Goal: Check status: Check status

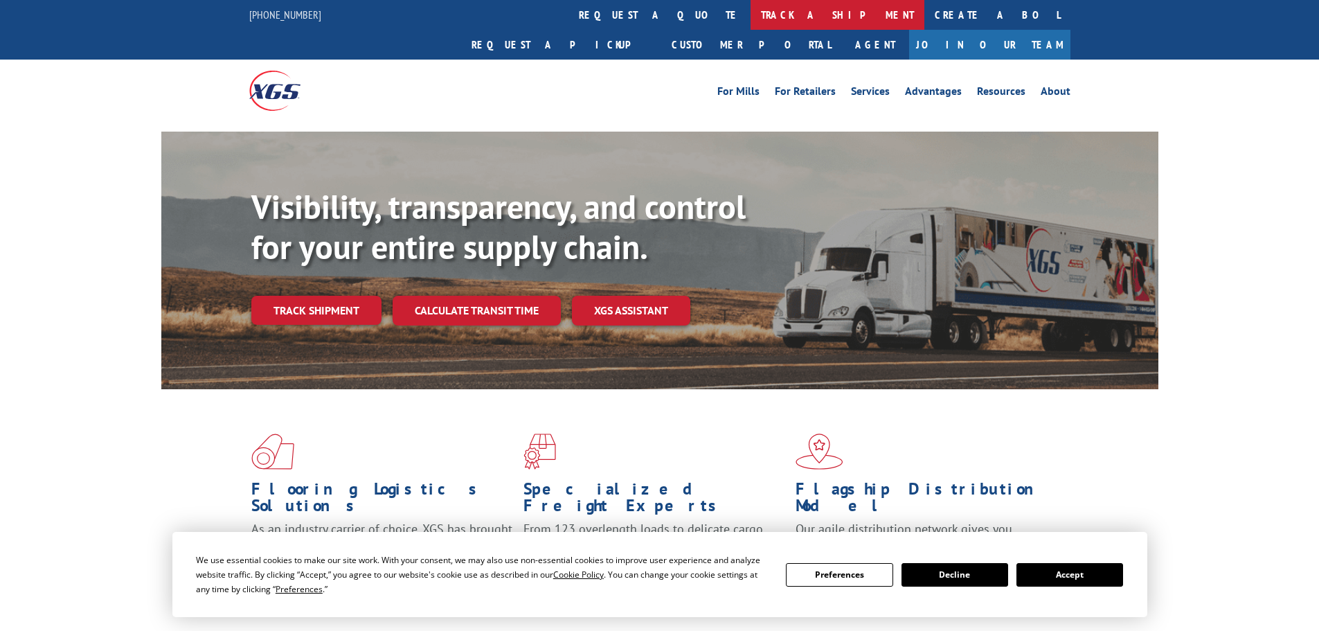
click at [750, 20] on link "track a shipment" at bounding box center [837, 15] width 174 height 30
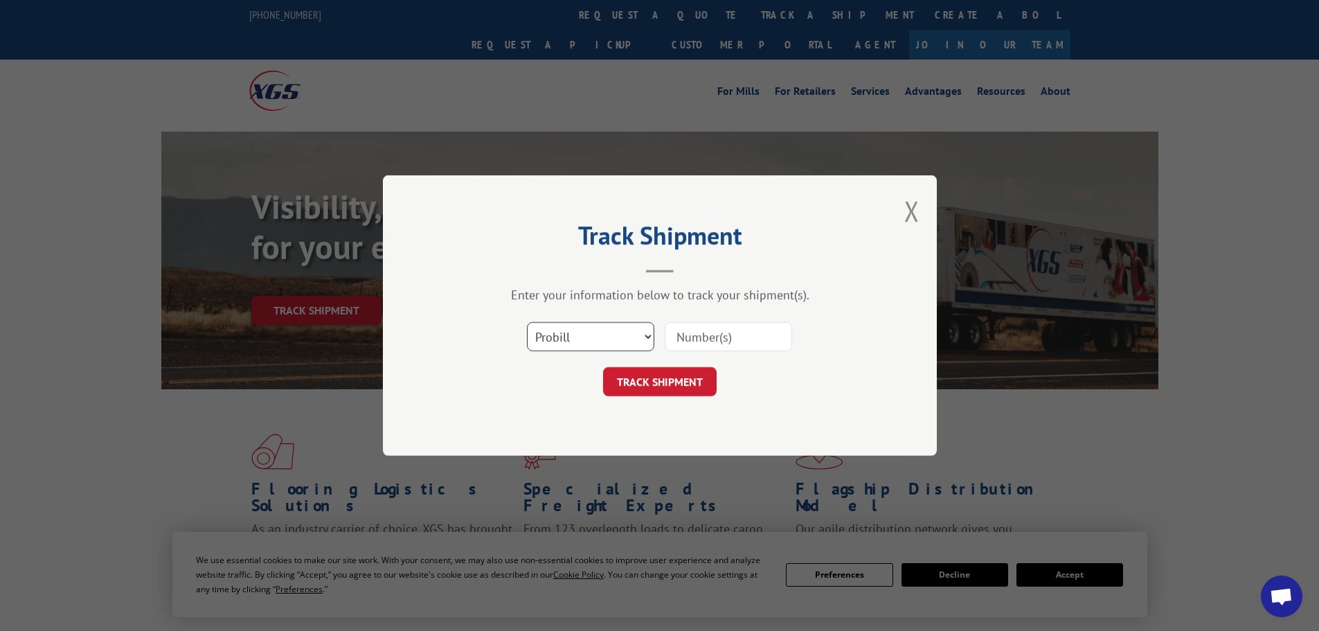
click at [616, 340] on select "Select category... Probill BOL PO" at bounding box center [590, 336] width 127 height 29
select select "bol"
click at [527, 322] on select "Select category... Probill BOL PO" at bounding box center [590, 336] width 127 height 29
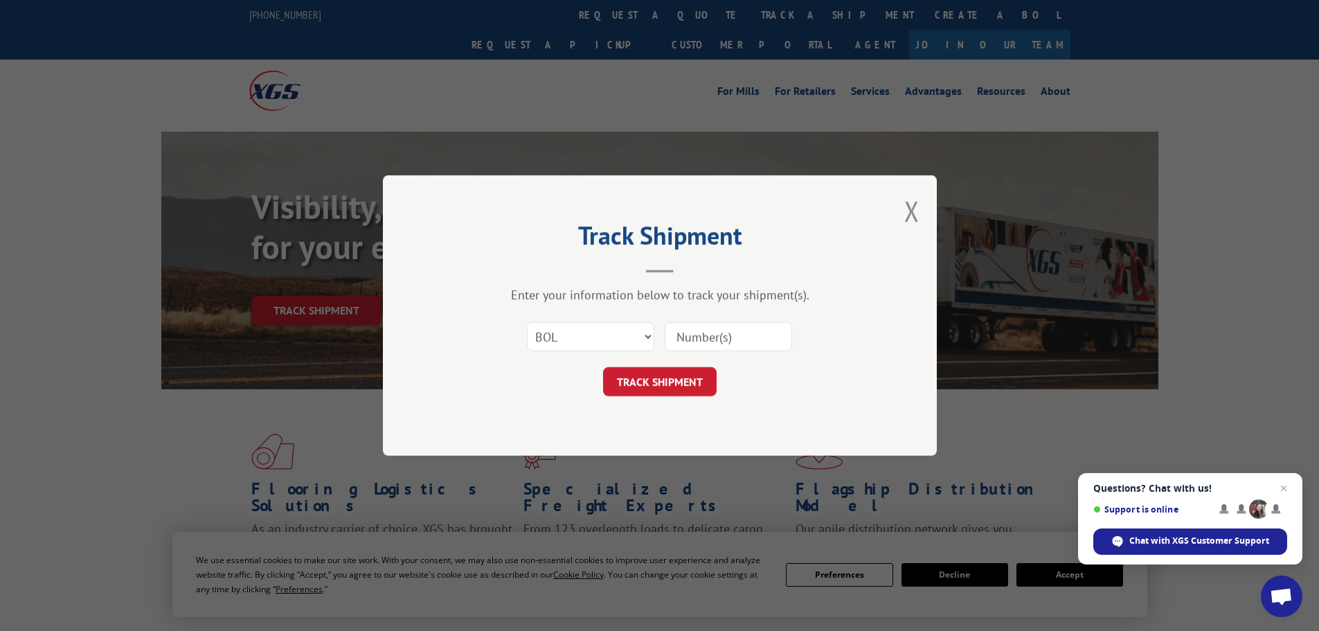
paste input "7035280"
type input "7035280"
click at [677, 381] on button "TRACK SHIPMENT" at bounding box center [660, 381] width 114 height 29
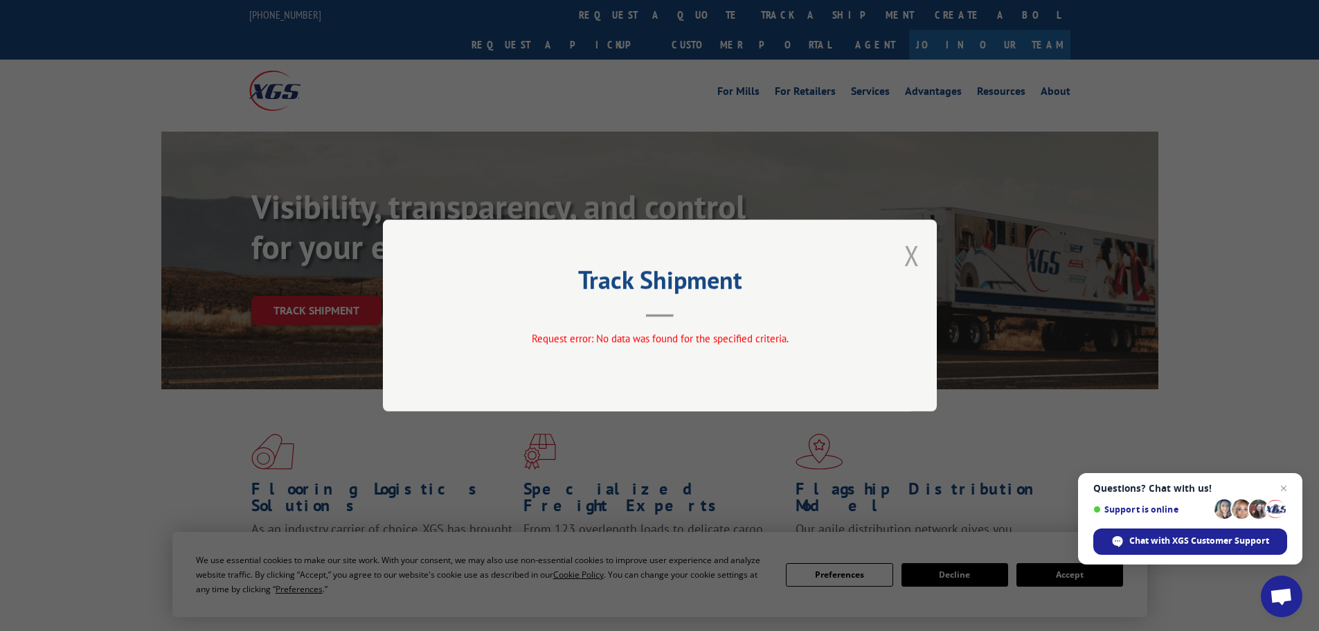
click at [913, 254] on button "Close modal" at bounding box center [911, 255] width 15 height 37
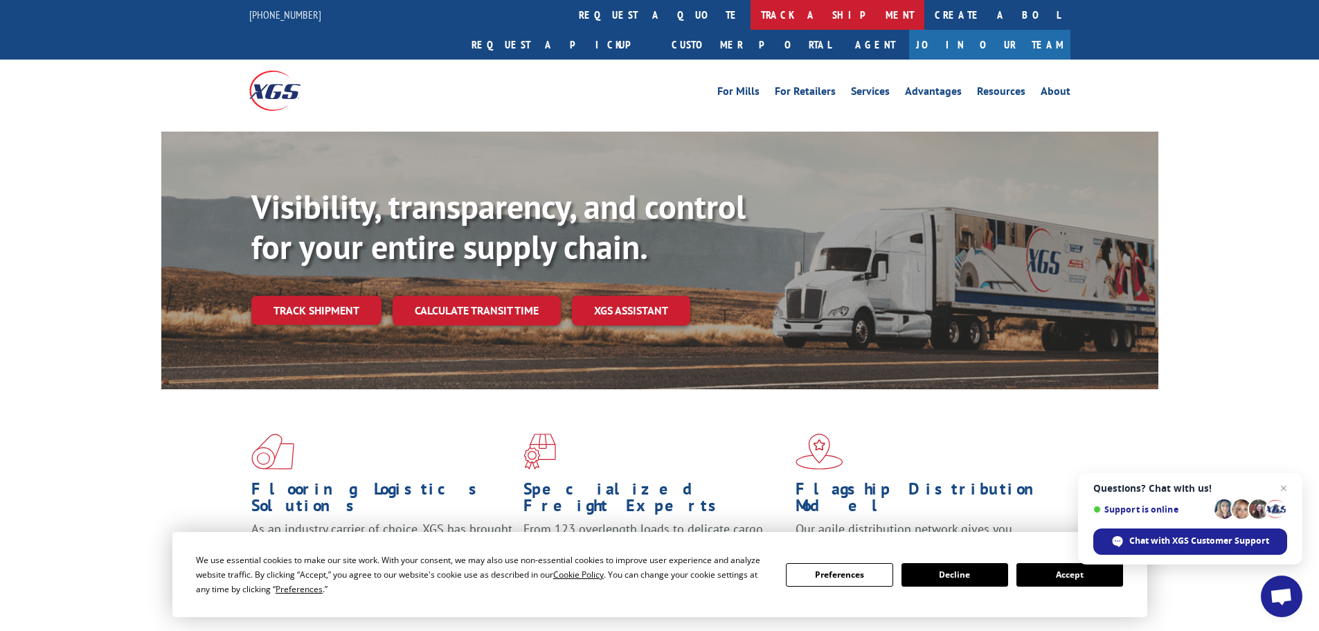
click at [750, 21] on link "track a shipment" at bounding box center [837, 15] width 174 height 30
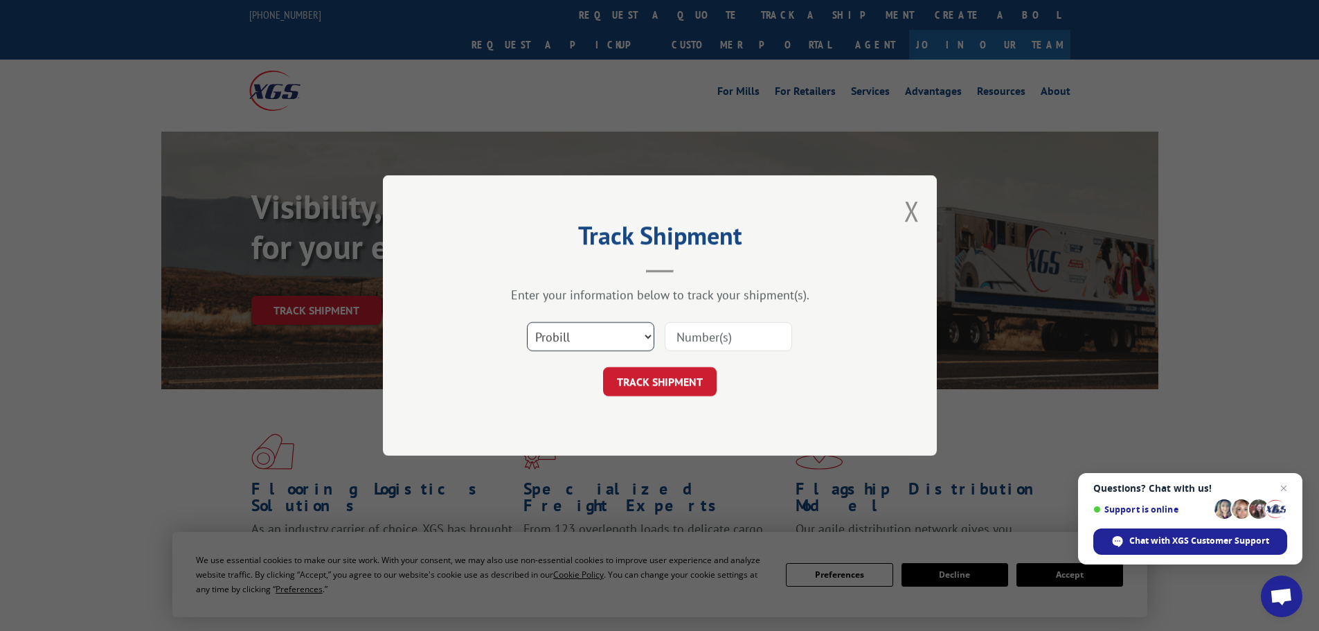
click at [543, 334] on select "Select category... Probill BOL PO" at bounding box center [590, 336] width 127 height 29
select select "po"
click at [527, 322] on select "Select category... Probill BOL PO" at bounding box center [590, 336] width 127 height 29
paste input "11515301"
type input "11515301"
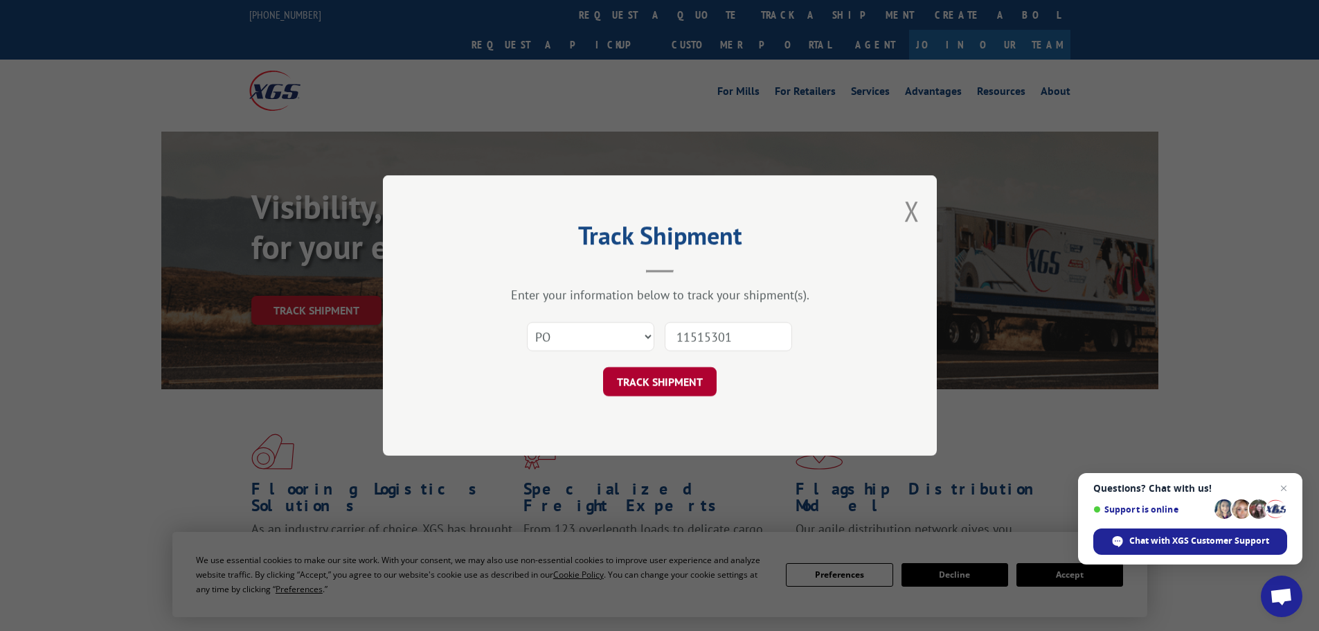
click at [679, 385] on button "TRACK SHIPMENT" at bounding box center [660, 381] width 114 height 29
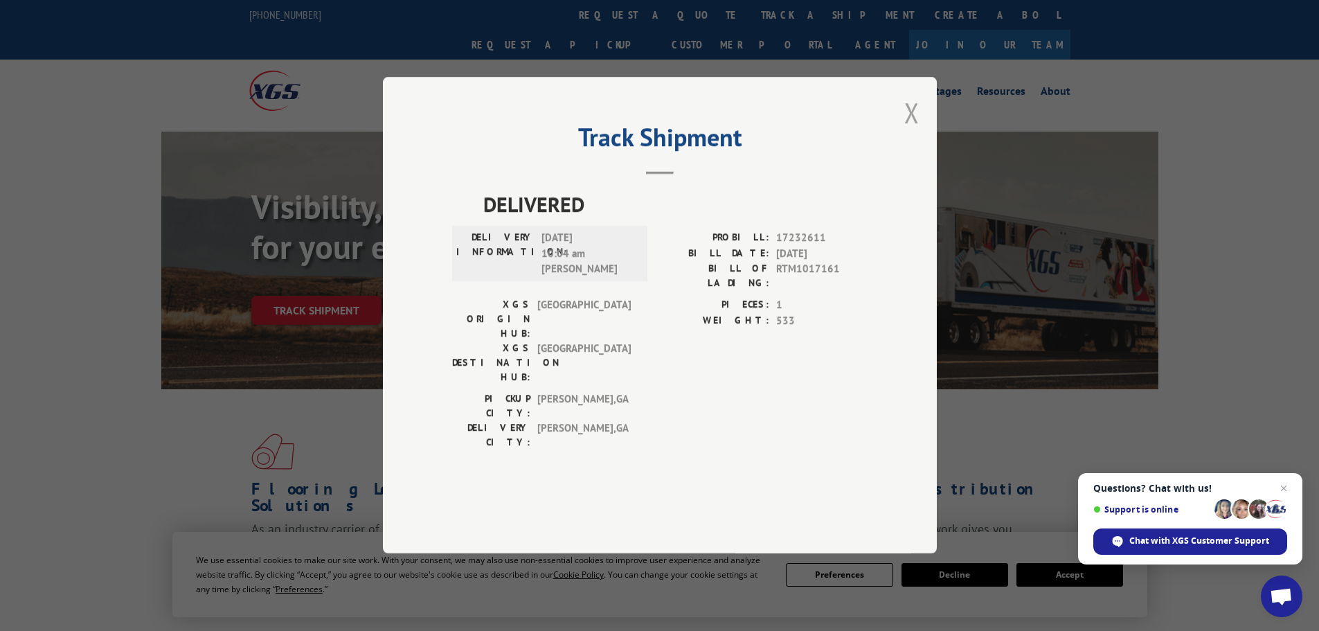
click at [917, 131] on button "Close modal" at bounding box center [911, 112] width 15 height 37
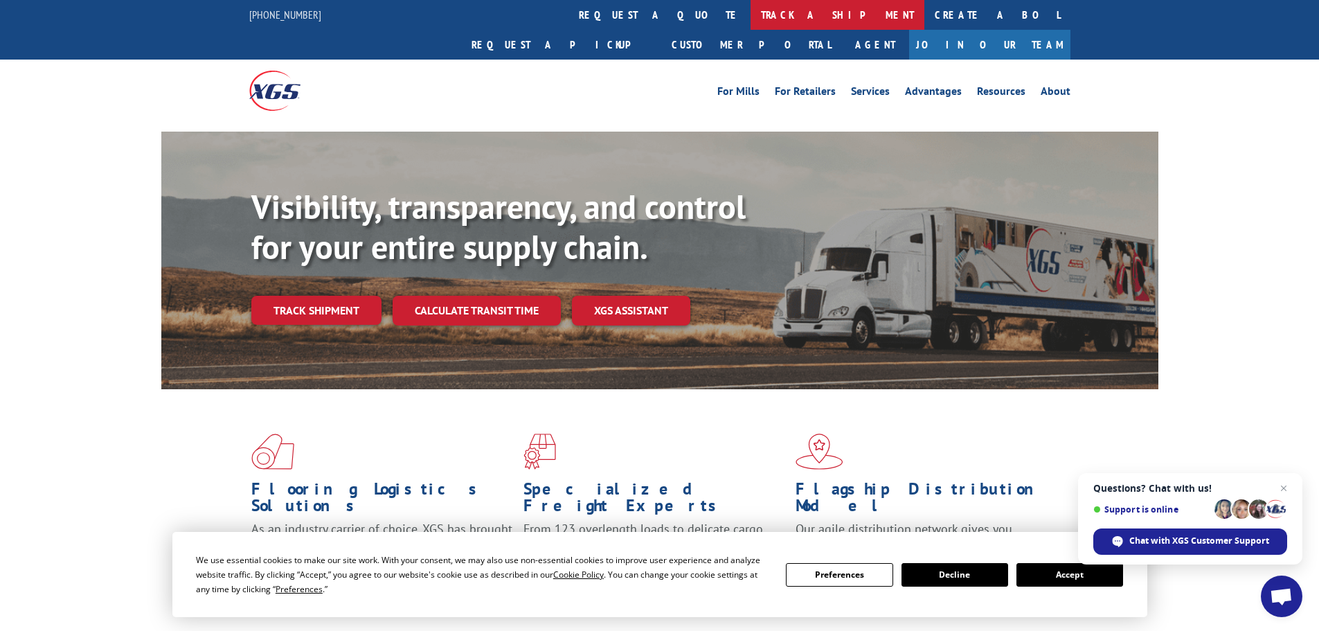
click at [750, 20] on link "track a shipment" at bounding box center [837, 15] width 174 height 30
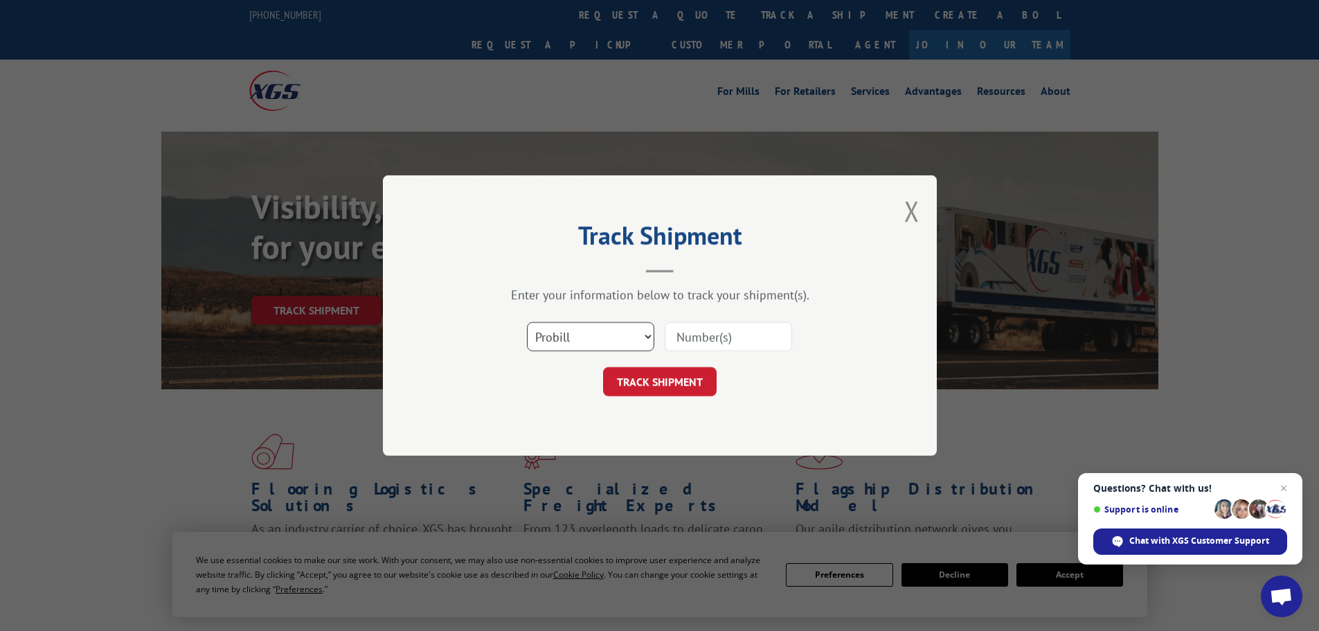
click at [567, 340] on select "Select category... Probill BOL PO" at bounding box center [590, 336] width 127 height 29
select select "po"
click at [527, 322] on select "Select category... Probill BOL PO" at bounding box center [590, 336] width 127 height 29
paste input "11515294"
type input "11515294"
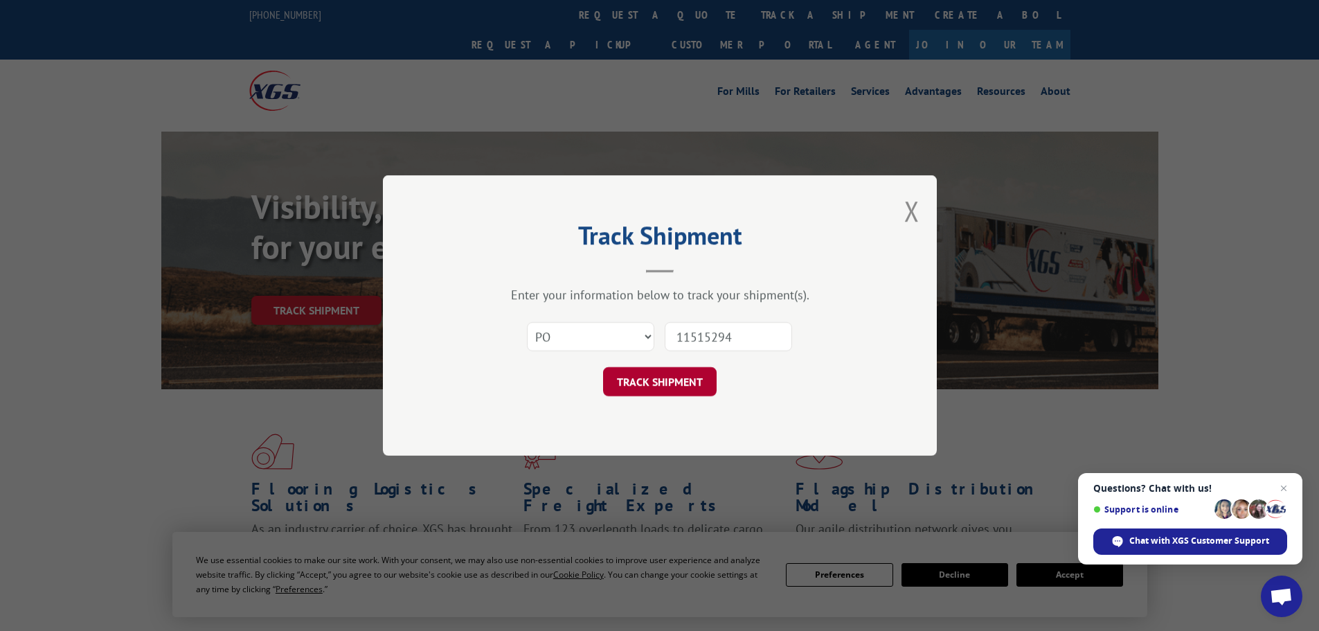
click at [675, 387] on button "TRACK SHIPMENT" at bounding box center [660, 381] width 114 height 29
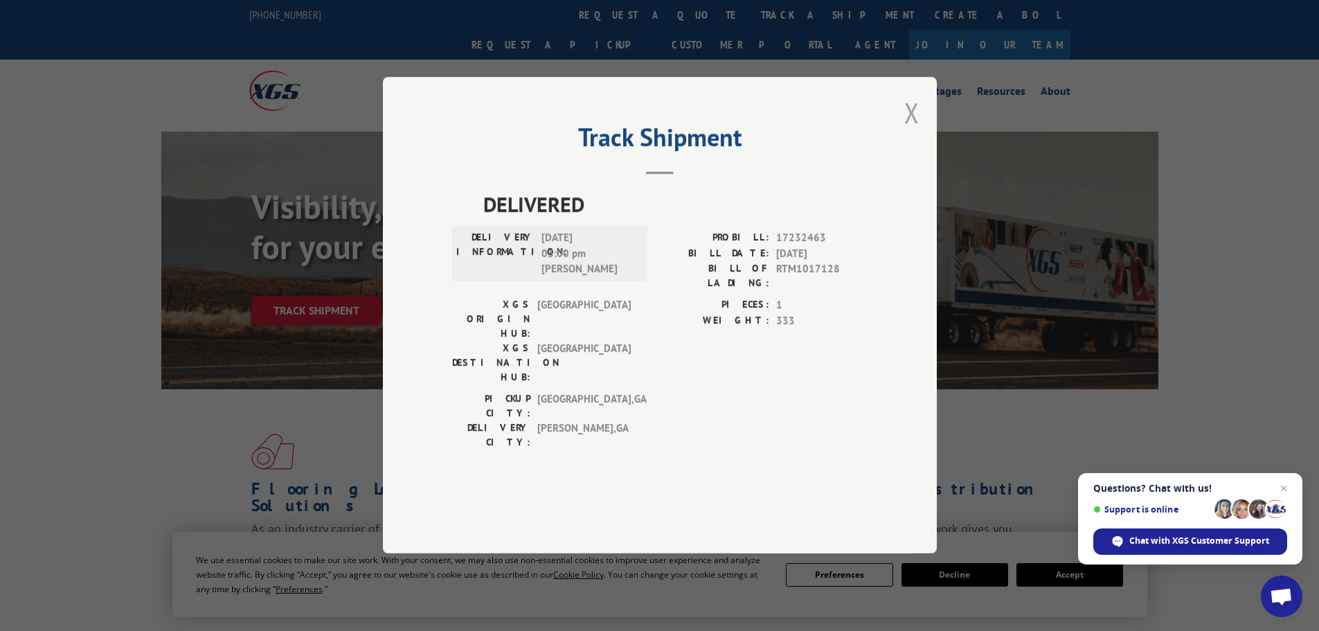
click at [908, 131] on button "Close modal" at bounding box center [911, 112] width 15 height 37
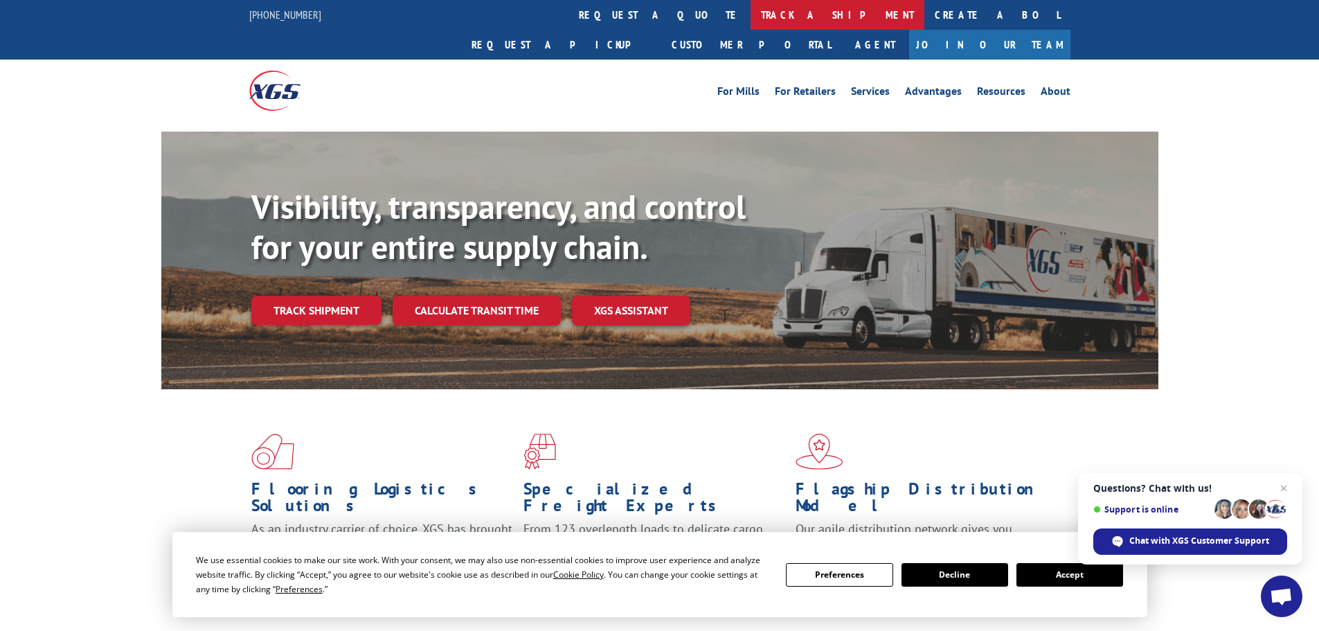
click at [750, 12] on link "track a shipment" at bounding box center [837, 15] width 174 height 30
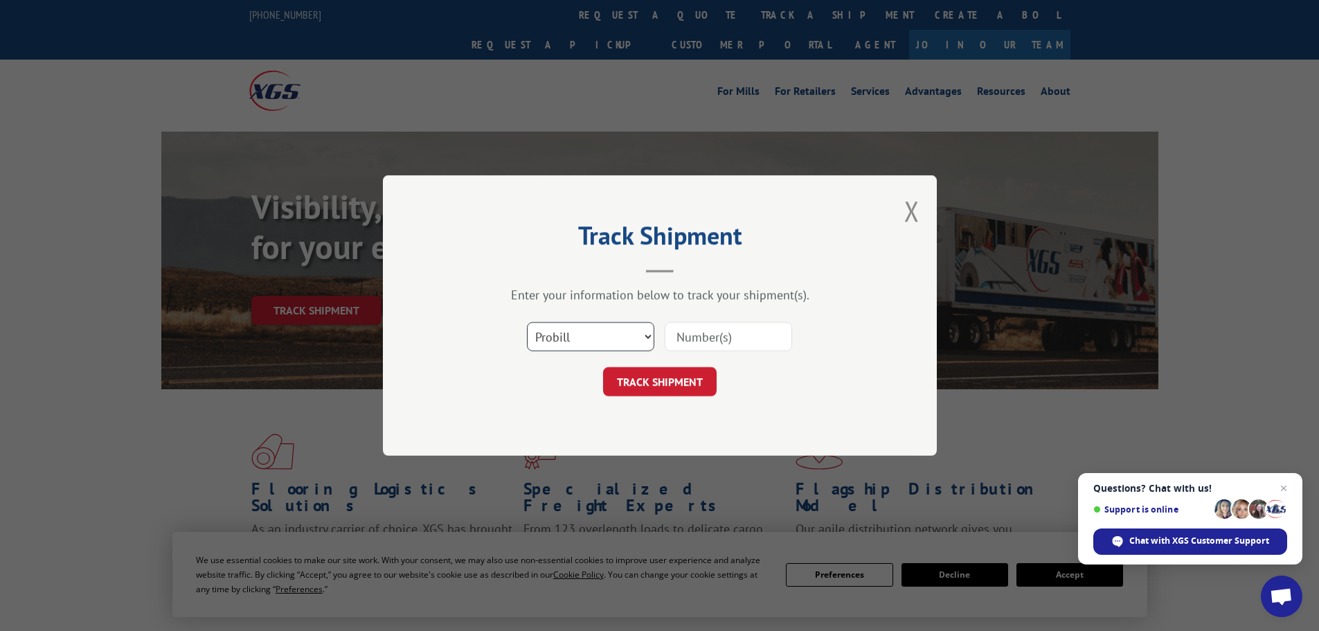
click at [626, 343] on select "Select category... Probill BOL PO" at bounding box center [590, 336] width 127 height 29
click at [527, 322] on select "Select category... Probill BOL PO" at bounding box center [590, 336] width 127 height 29
click at [608, 331] on select "Select category... Probill BOL PO" at bounding box center [590, 336] width 127 height 29
select select "po"
click at [527, 322] on select "Select category... Probill BOL PO" at bounding box center [590, 336] width 127 height 29
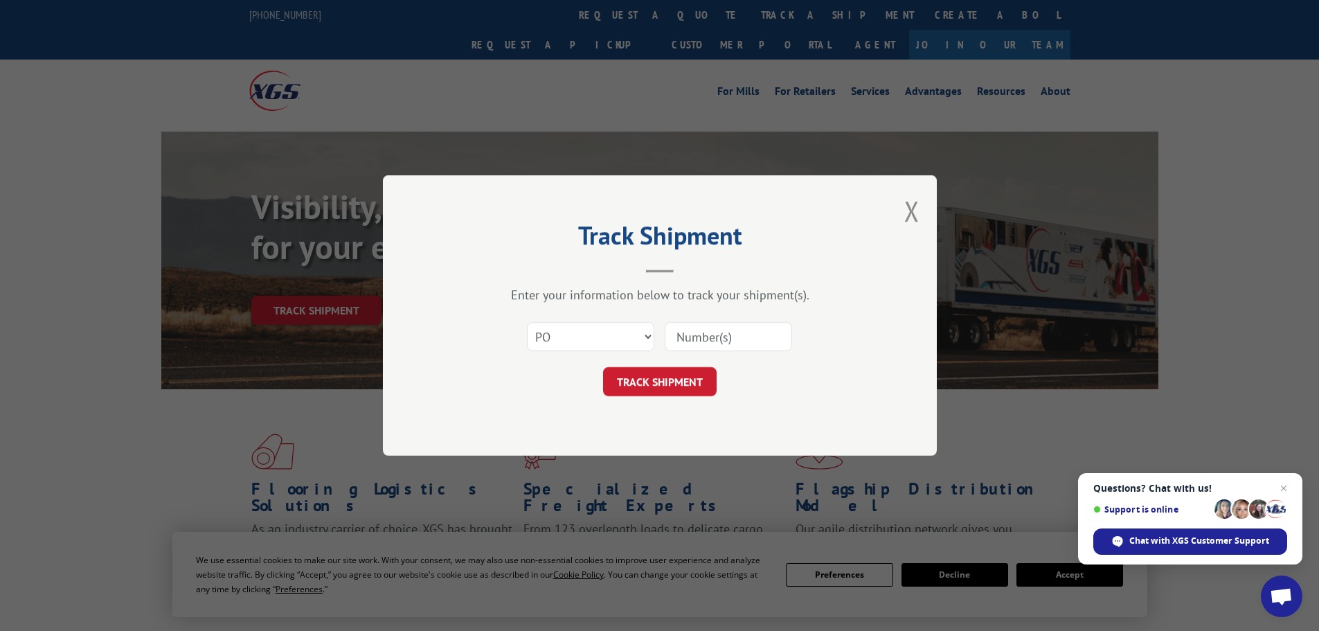
click at [679, 343] on input at bounding box center [728, 336] width 127 height 29
paste input "11515295"
type input "11515295"
click at [687, 376] on button "TRACK SHIPMENT" at bounding box center [660, 381] width 114 height 29
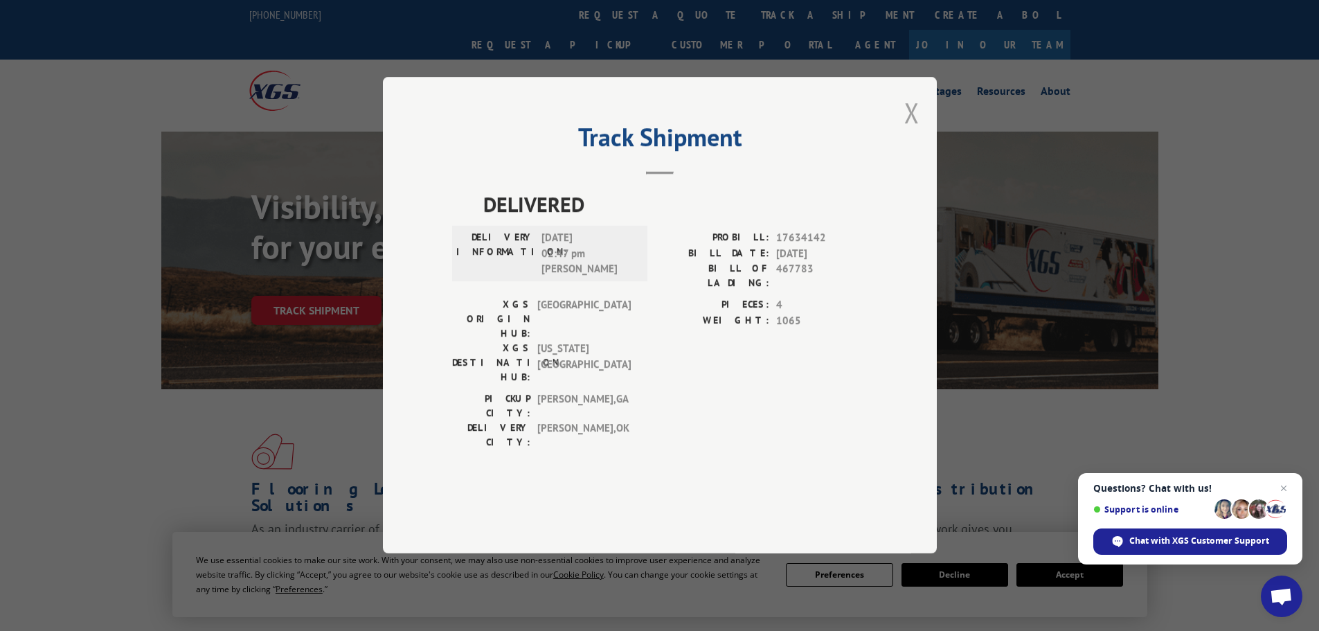
click at [916, 131] on button "Close modal" at bounding box center [911, 112] width 15 height 37
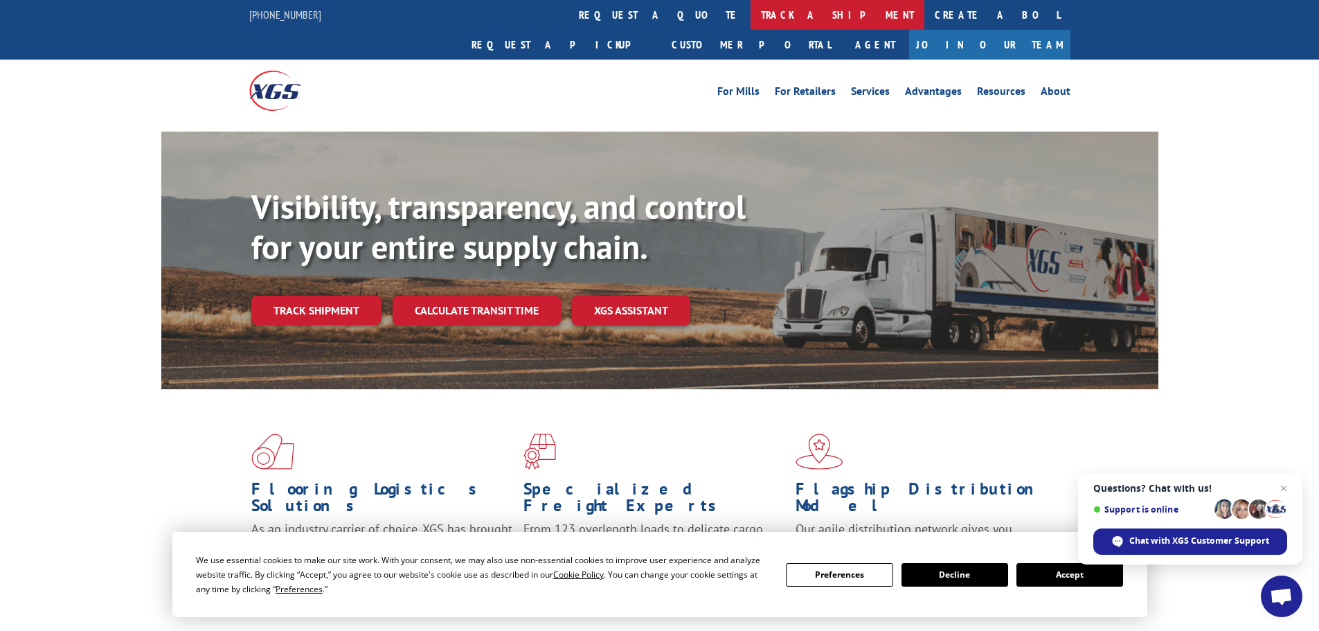
click at [750, 17] on link "track a shipment" at bounding box center [837, 15] width 174 height 30
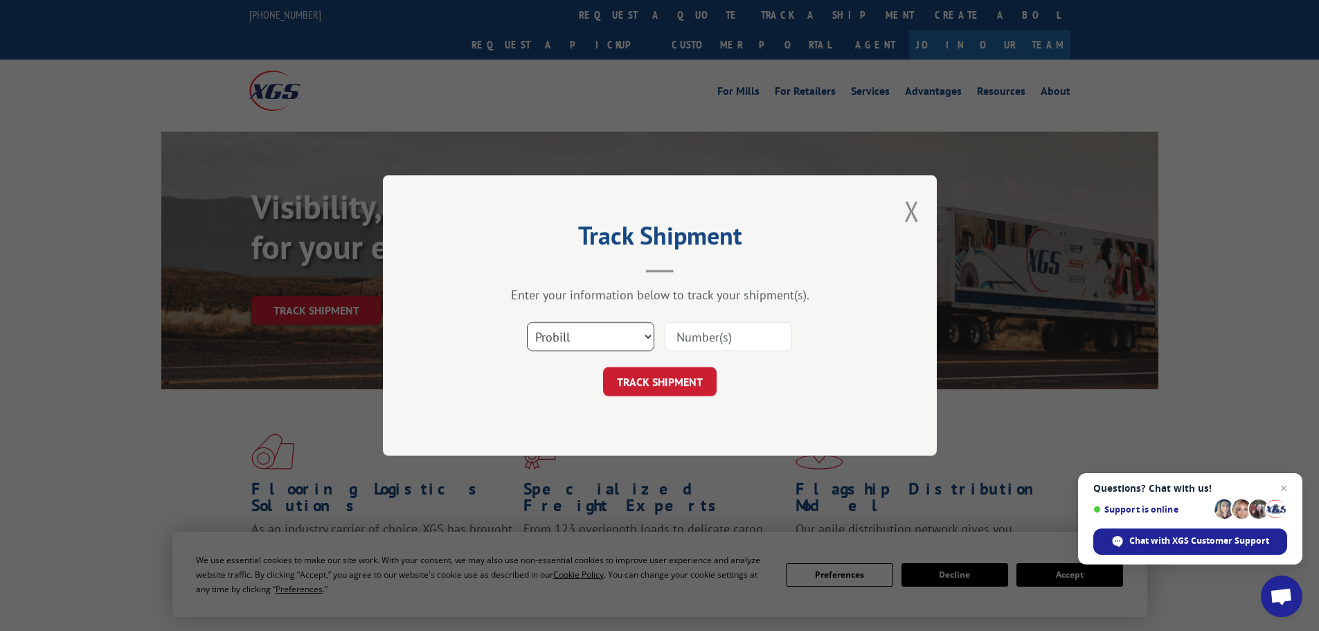
click at [625, 350] on select "Select category... Probill BOL PO" at bounding box center [590, 336] width 127 height 29
select select "po"
click at [527, 322] on select "Select category... Probill BOL PO" at bounding box center [590, 336] width 127 height 29
paste input "11515302"
type input "11515302"
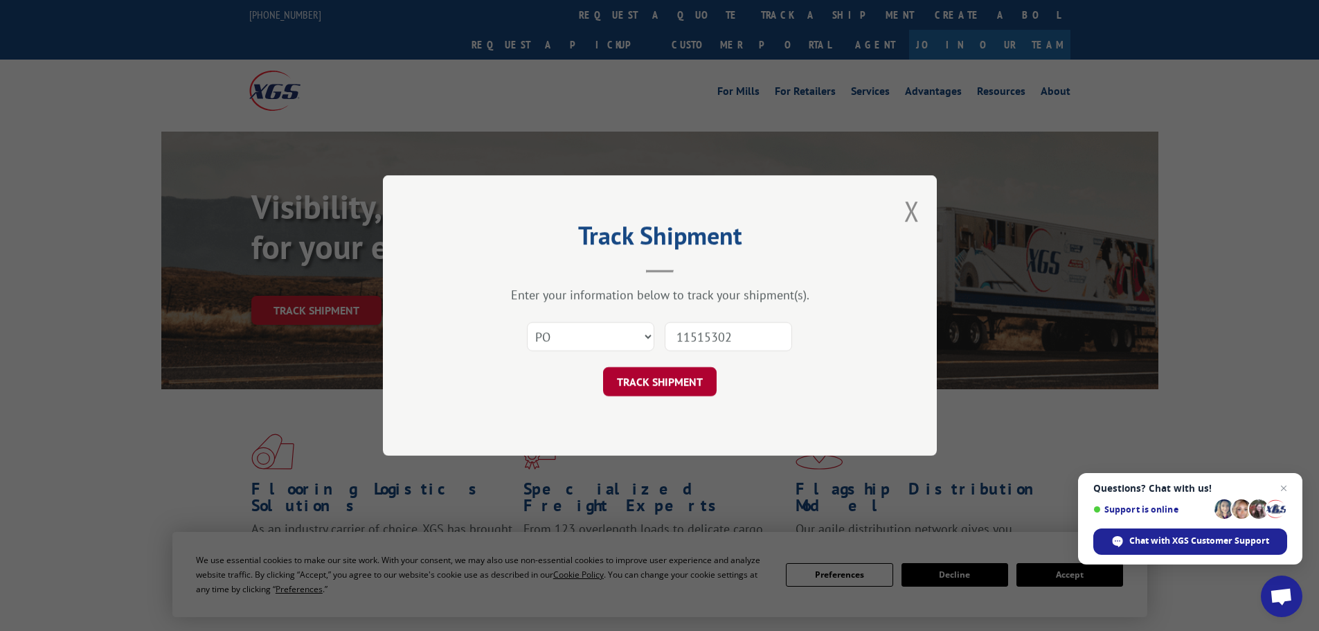
click at [694, 376] on button "TRACK SHIPMENT" at bounding box center [660, 381] width 114 height 29
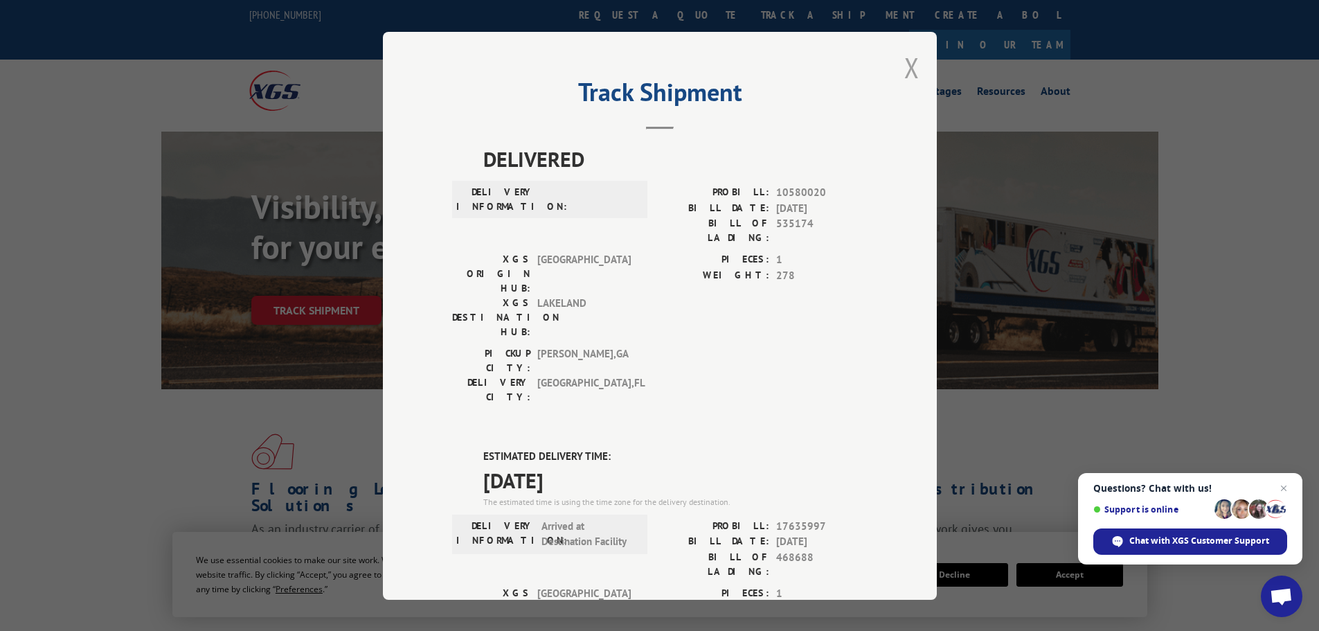
click at [904, 73] on button "Close modal" at bounding box center [911, 67] width 15 height 37
